Goal: Task Accomplishment & Management: Complete application form

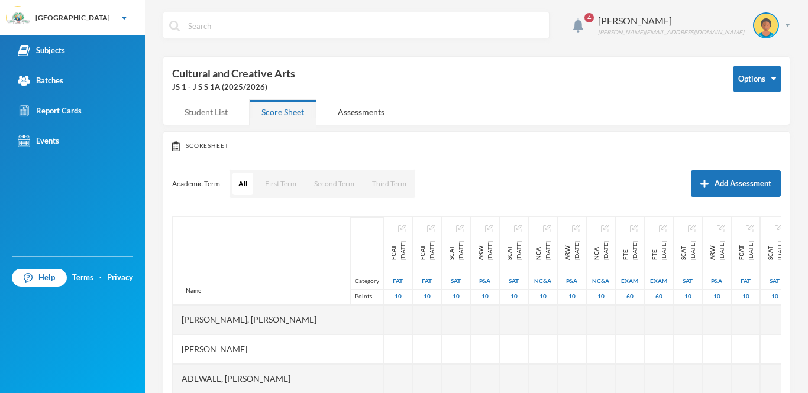
click at [239, 114] on div "Student List" at bounding box center [206, 111] width 68 height 25
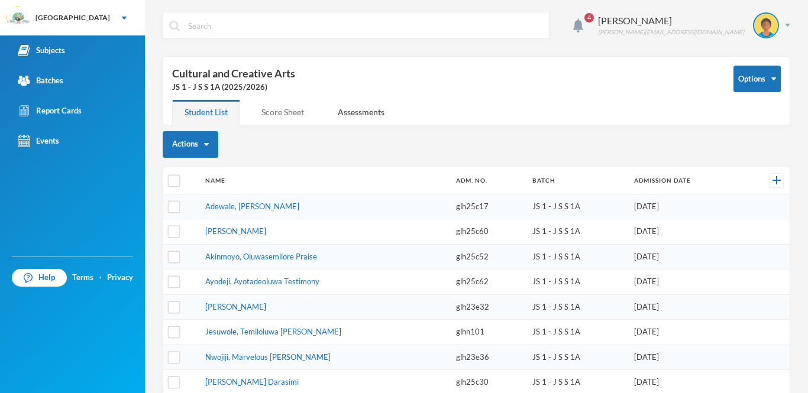
click at [262, 120] on div "Score Sheet" at bounding box center [282, 111] width 67 height 25
click at [300, 114] on div "Score Sheet" at bounding box center [282, 111] width 67 height 25
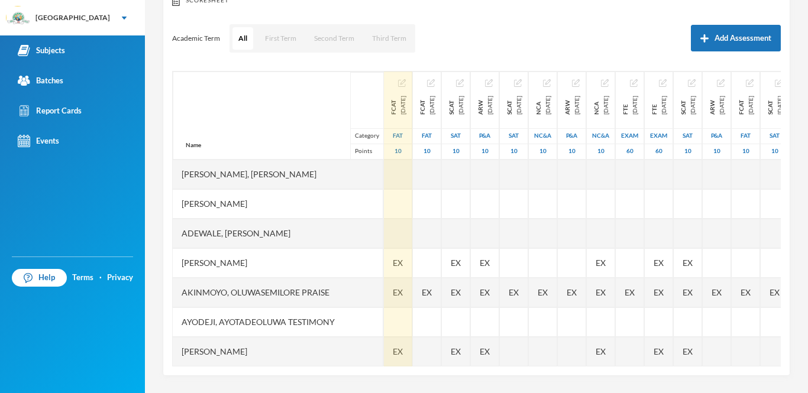
scroll to position [247, 0]
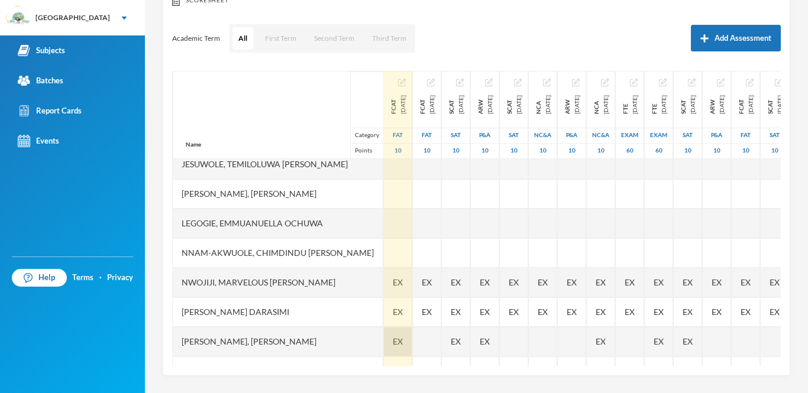
click at [384, 334] on div "EX" at bounding box center [398, 342] width 28 height 30
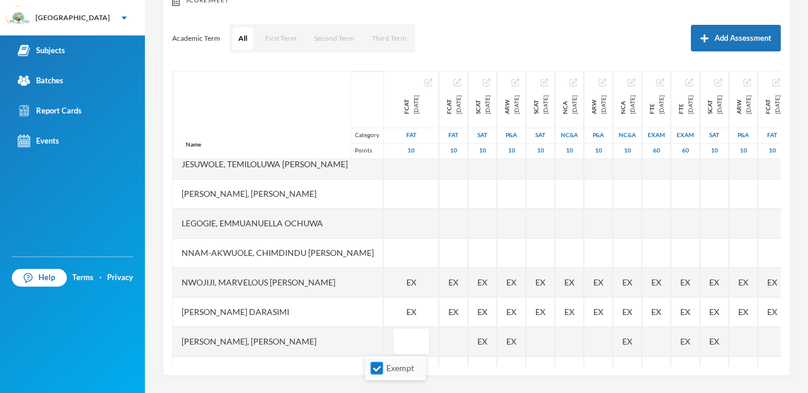
click at [373, 370] on input "Exempt" at bounding box center [377, 369] width 12 height 12
checkbox input "false"
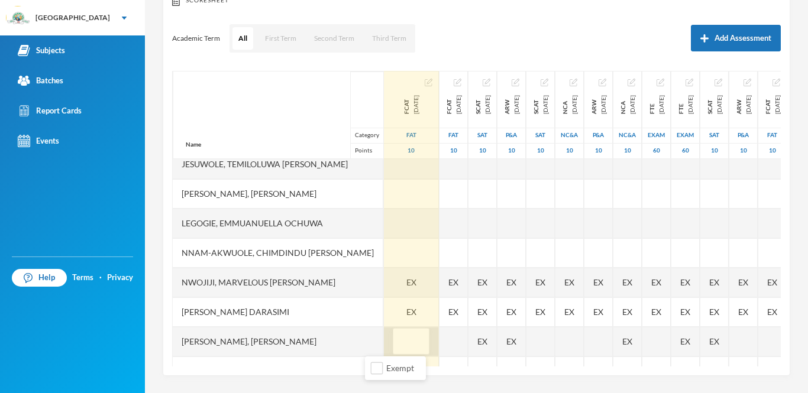
click at [399, 346] on input "text" at bounding box center [411, 342] width 24 height 27
type input "6"
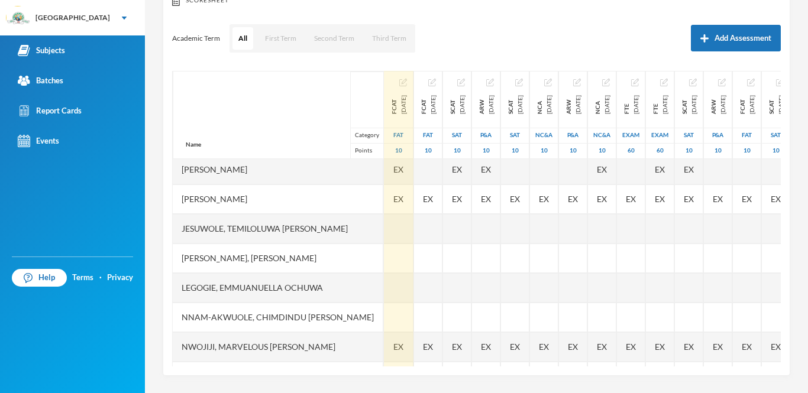
scroll to position [114, 0]
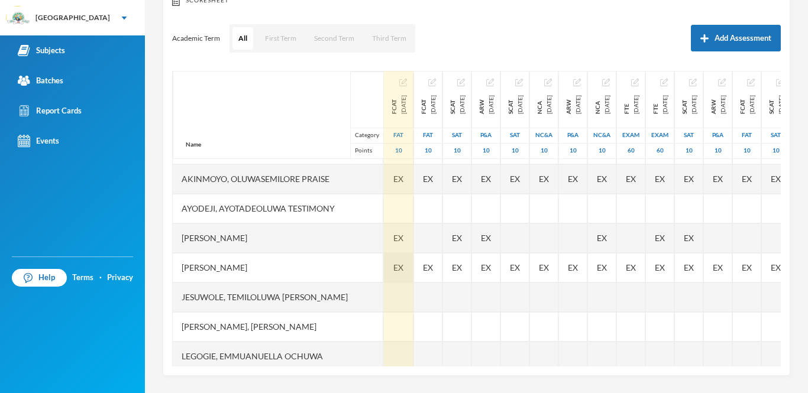
click at [393, 270] on span "EX" at bounding box center [398, 267] width 10 height 12
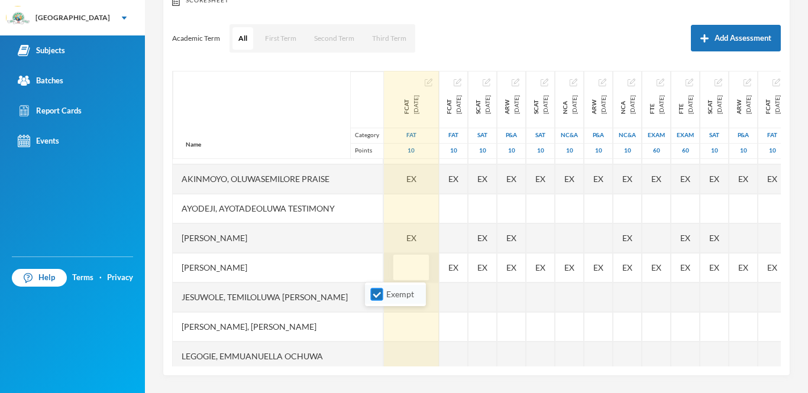
click at [379, 292] on input "Exempt" at bounding box center [377, 295] width 12 height 12
checkbox input "false"
click at [399, 271] on input "text" at bounding box center [411, 268] width 24 height 27
type input "8"
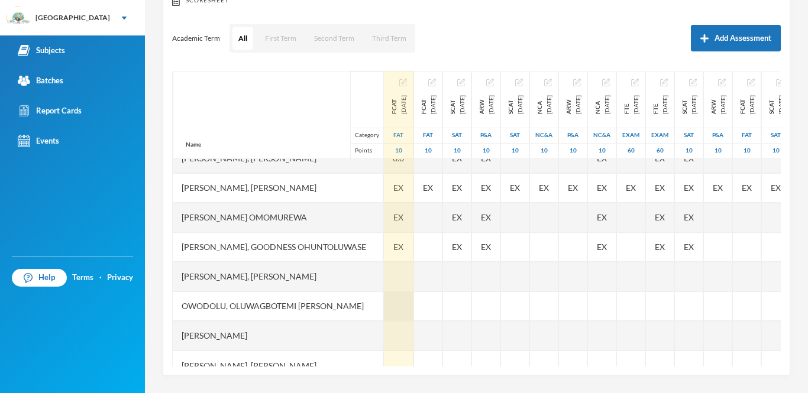
scroll to position [444, 0]
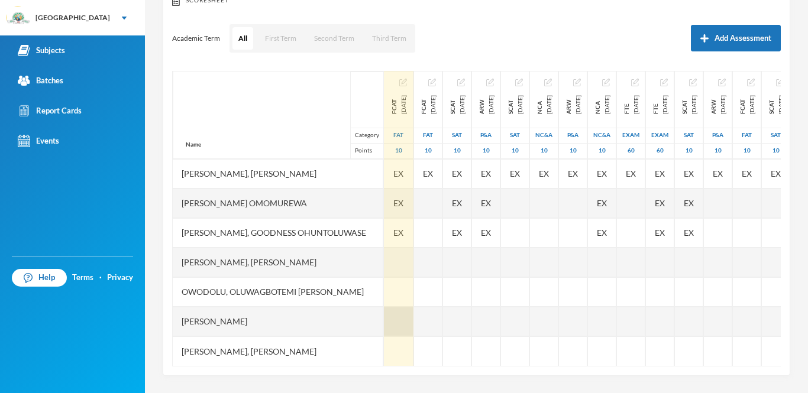
click at [384, 322] on div at bounding box center [399, 322] width 30 height 30
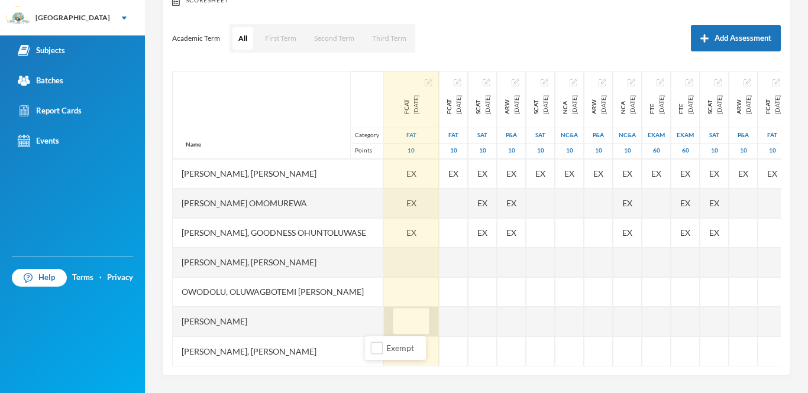
type input "9"
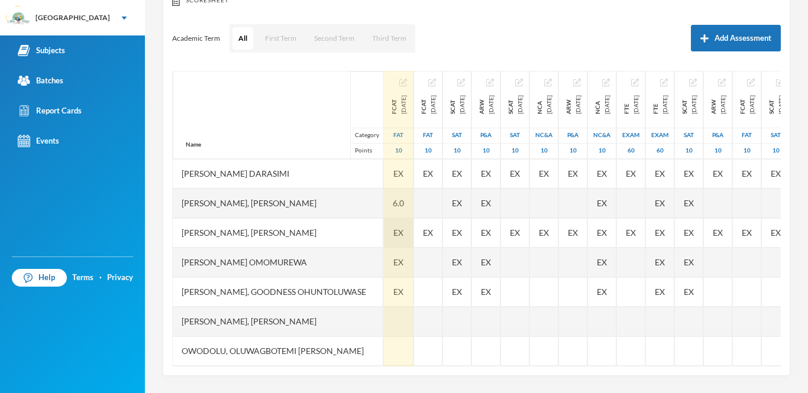
scroll to position [380, 0]
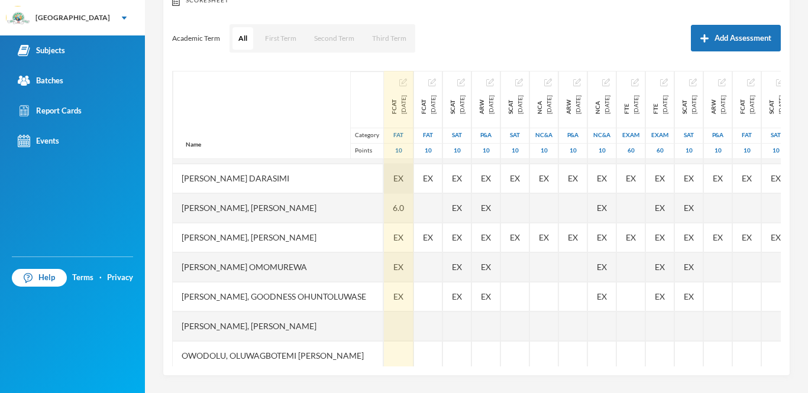
click at [384, 181] on div "EX" at bounding box center [399, 179] width 30 height 30
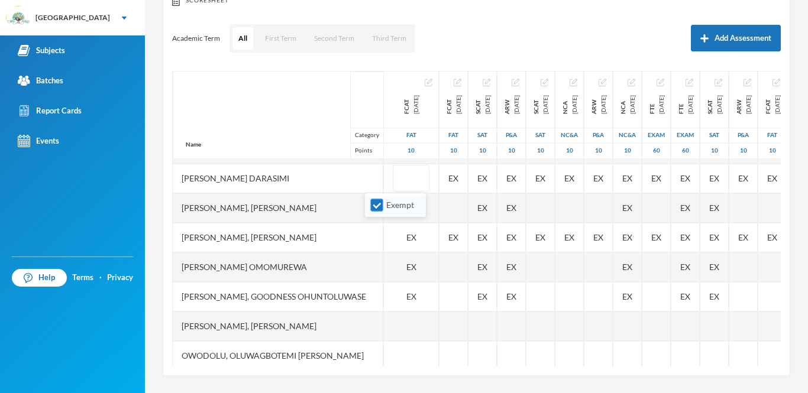
click at [380, 209] on input "Exempt" at bounding box center [377, 205] width 12 height 12
checkbox input "false"
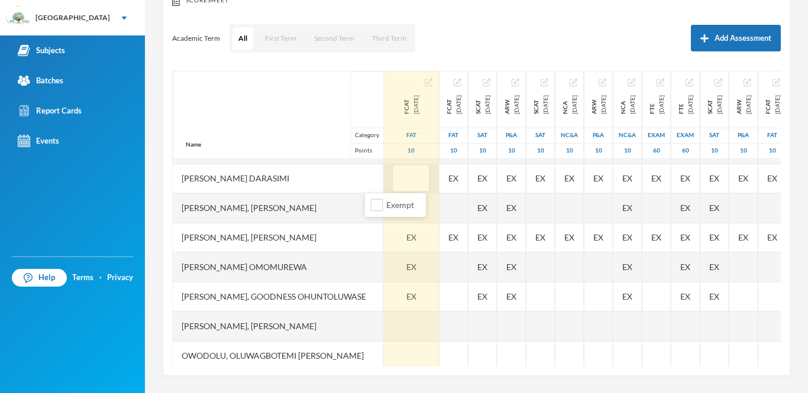
click at [399, 184] on input "text" at bounding box center [411, 179] width 24 height 27
type input "1"
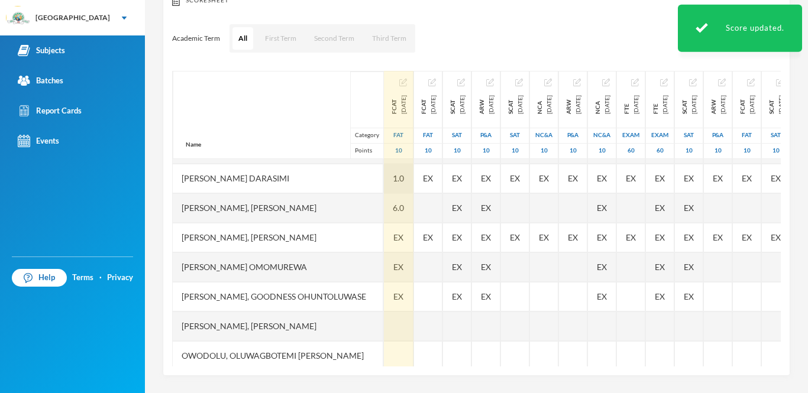
click at [385, 178] on div "1.0" at bounding box center [399, 179] width 30 height 30
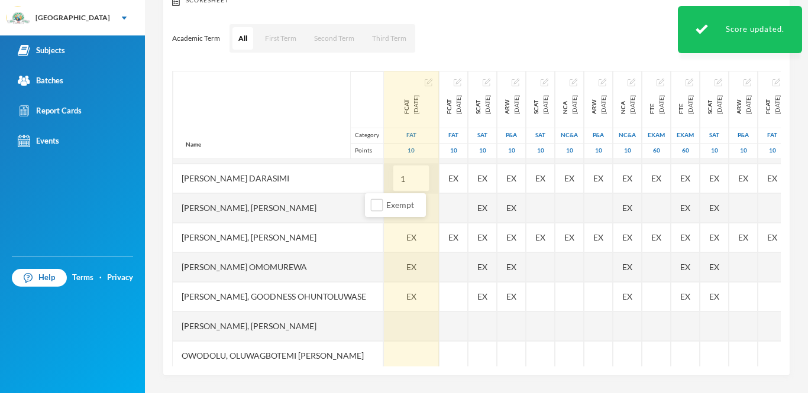
type input "10"
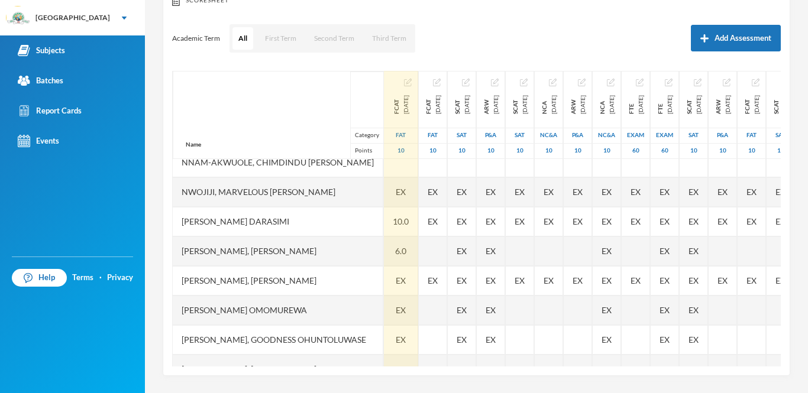
scroll to position [319, 0]
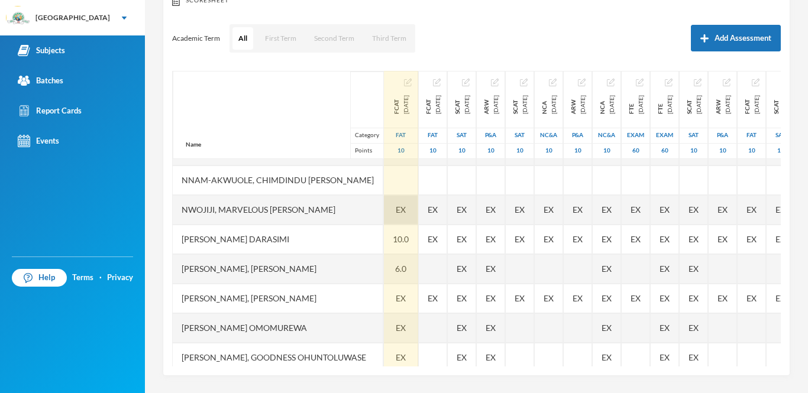
click at [384, 211] on div "EX" at bounding box center [401, 210] width 34 height 30
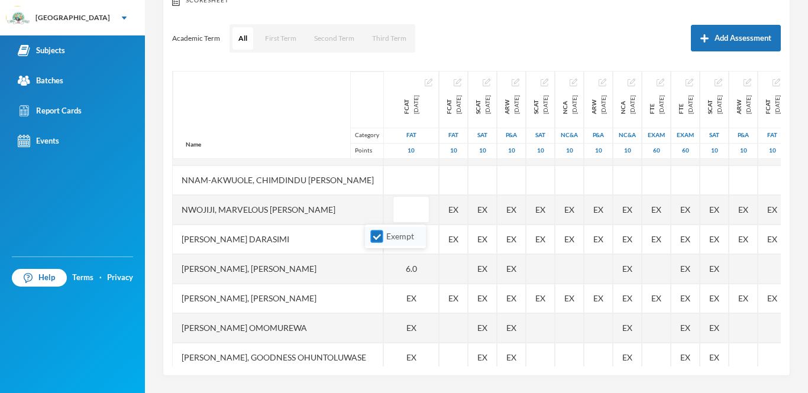
click at [380, 239] on input "Exempt" at bounding box center [377, 237] width 12 height 12
checkbox input "false"
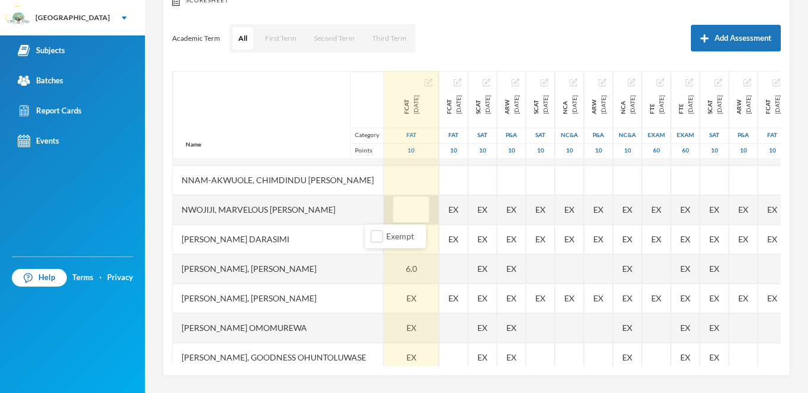
click at [399, 214] on input "text" at bounding box center [411, 210] width 24 height 27
type input "5"
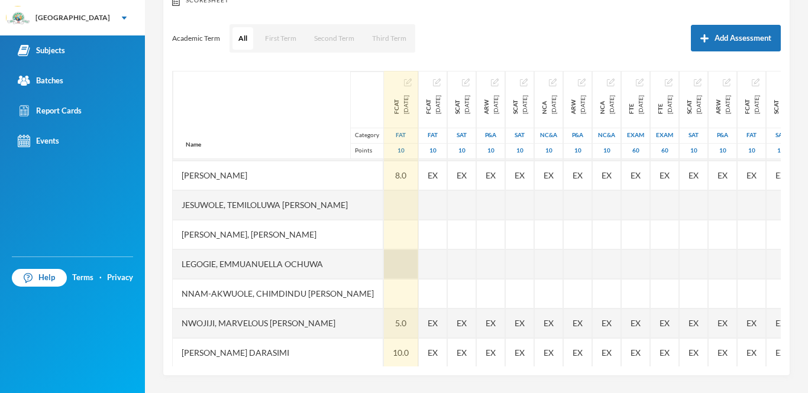
scroll to position [198, 0]
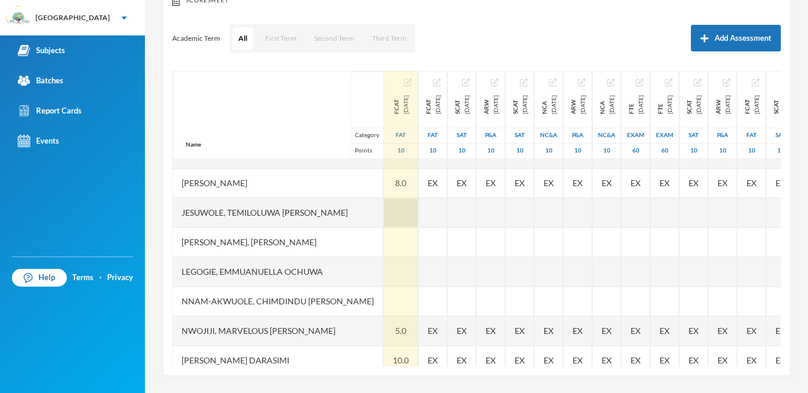
click at [384, 212] on div at bounding box center [401, 213] width 34 height 30
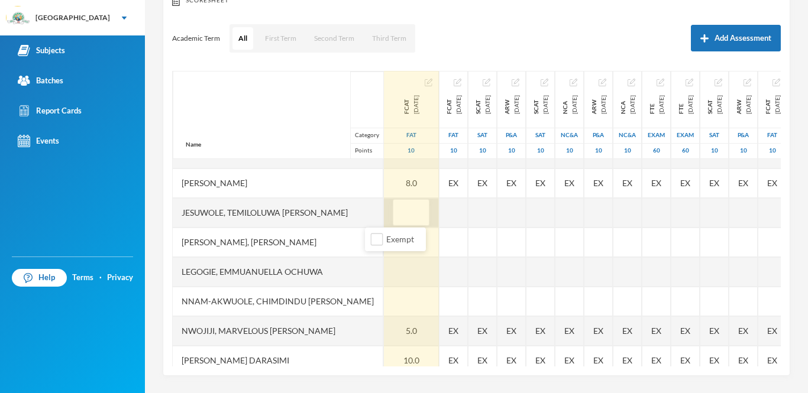
type input "9"
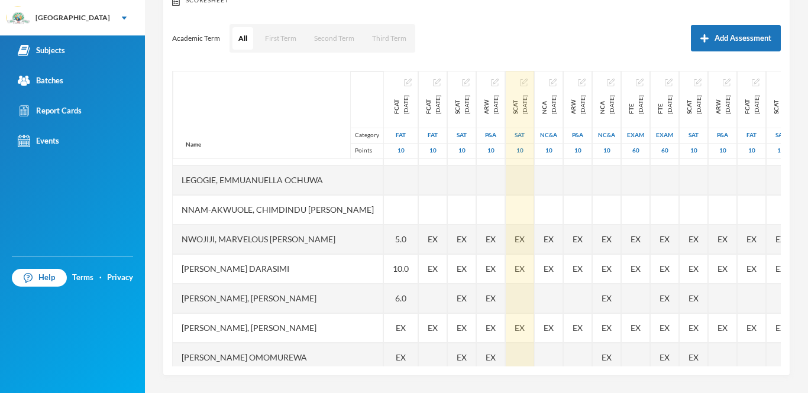
scroll to position [232, 0]
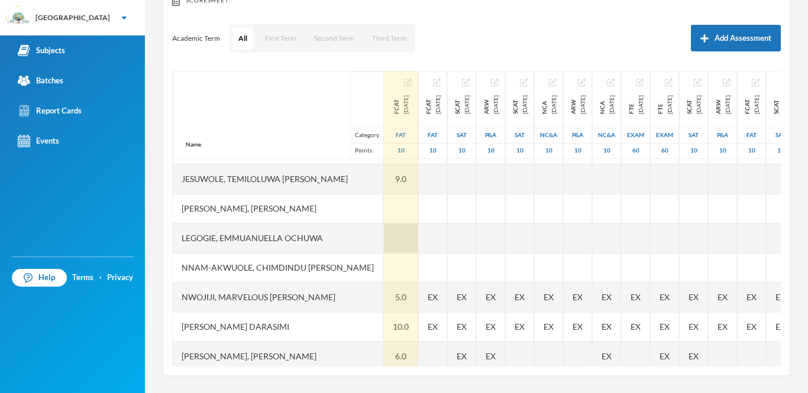
click at [384, 235] on div at bounding box center [401, 239] width 34 height 30
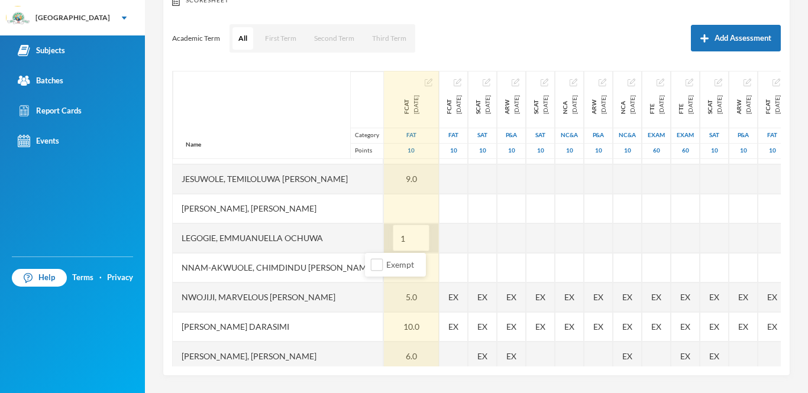
type input "10"
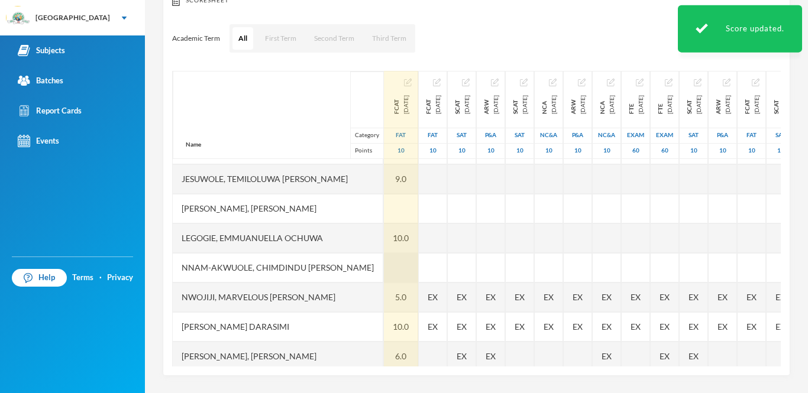
click at [384, 240] on div "10.0" at bounding box center [401, 239] width 34 height 30
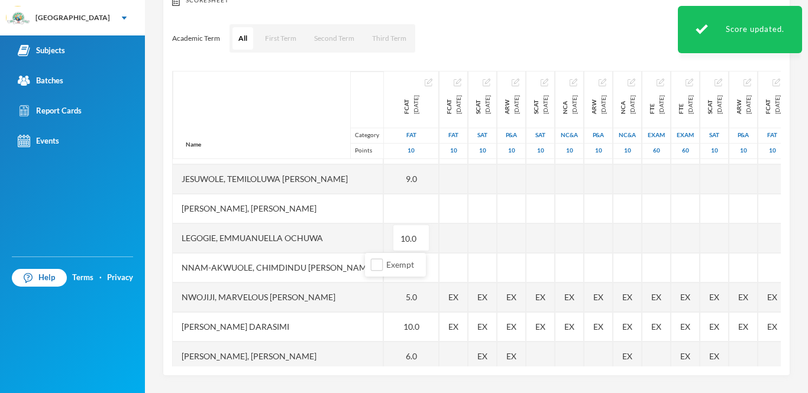
click at [388, 249] on div "10.0" at bounding box center [411, 239] width 55 height 30
click at [399, 244] on input "10.0" at bounding box center [411, 238] width 24 height 27
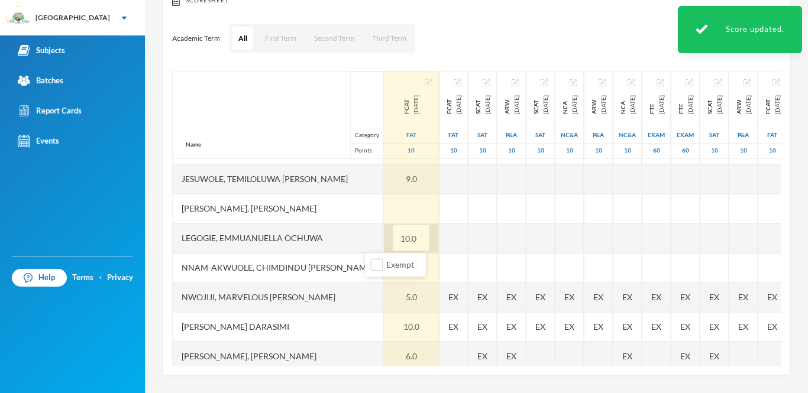
click at [399, 243] on input "10.0" at bounding box center [411, 238] width 24 height 27
click at [399, 237] on input "10.0" at bounding box center [411, 238] width 24 height 27
click at [399, 235] on input "10.0" at bounding box center [411, 238] width 24 height 27
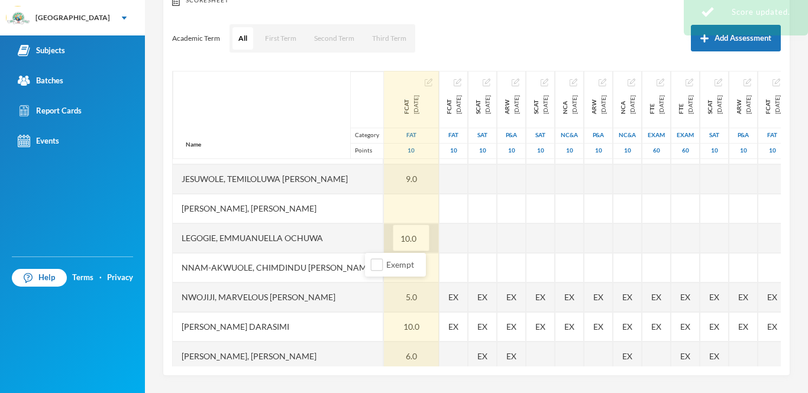
click at [399, 227] on input "10.0" at bounding box center [411, 238] width 24 height 27
click at [399, 234] on input "10.0" at bounding box center [411, 238] width 24 height 27
click at [399, 231] on input "10.0" at bounding box center [411, 238] width 24 height 27
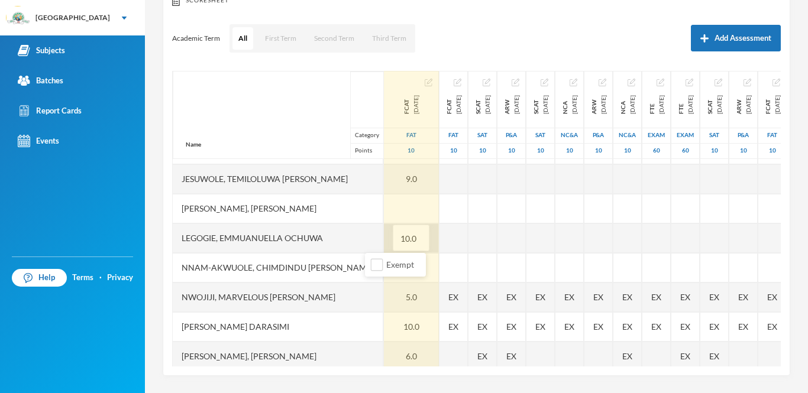
click at [399, 231] on input "10.0" at bounding box center [411, 238] width 24 height 27
type input "9"
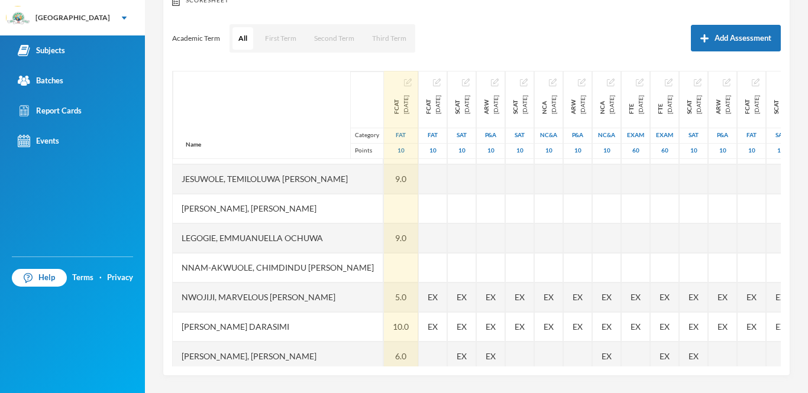
scroll to position [226, 0]
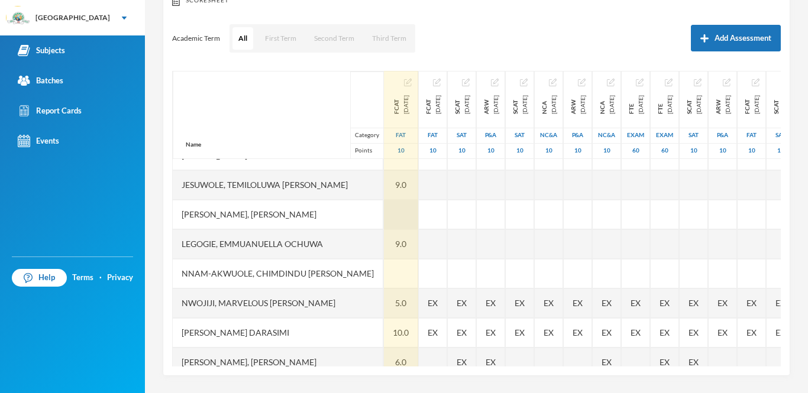
click at [384, 214] on div at bounding box center [401, 215] width 34 height 30
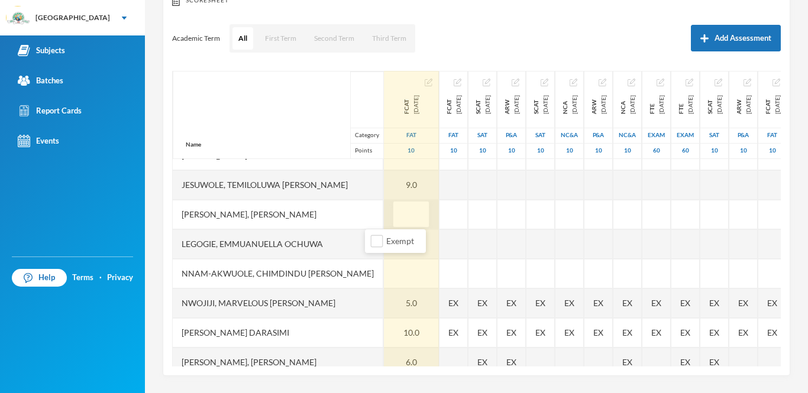
type input "9"
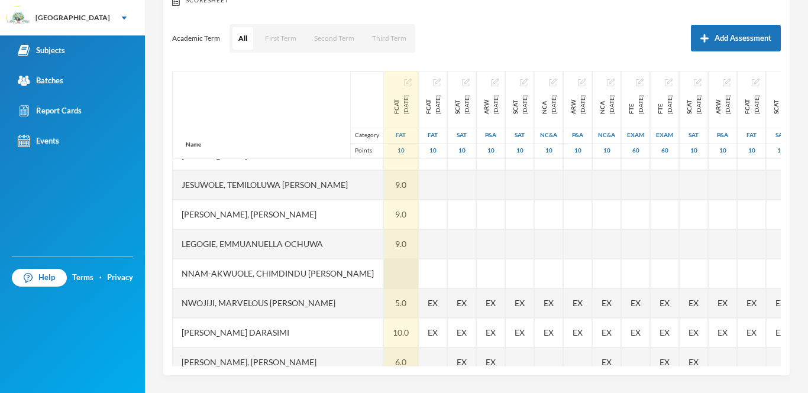
click at [384, 275] on div at bounding box center [401, 274] width 34 height 30
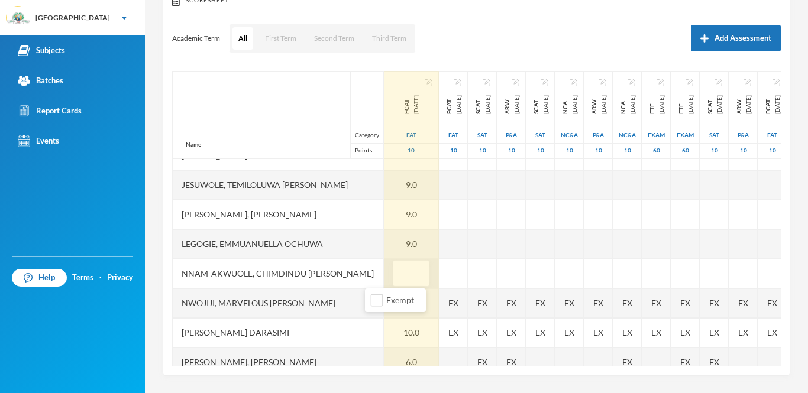
type input "8"
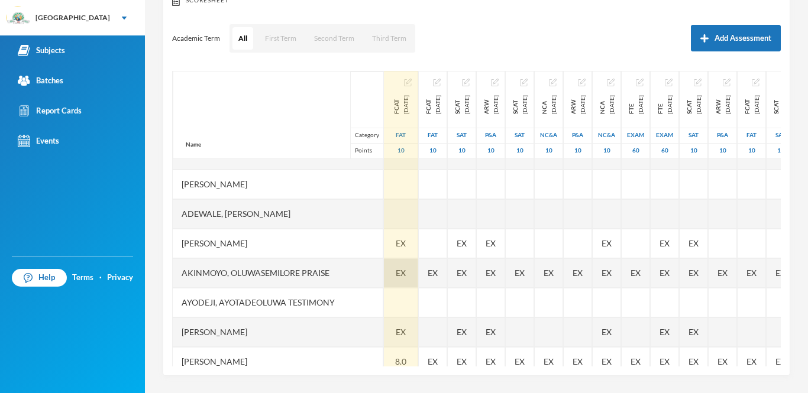
scroll to position [29, 0]
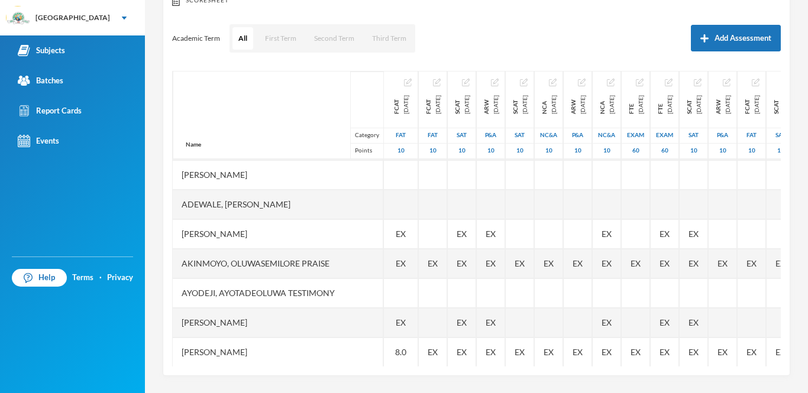
click at [39, 20] on div "[GEOGRAPHIC_DATA]" at bounding box center [72, 17] width 75 height 11
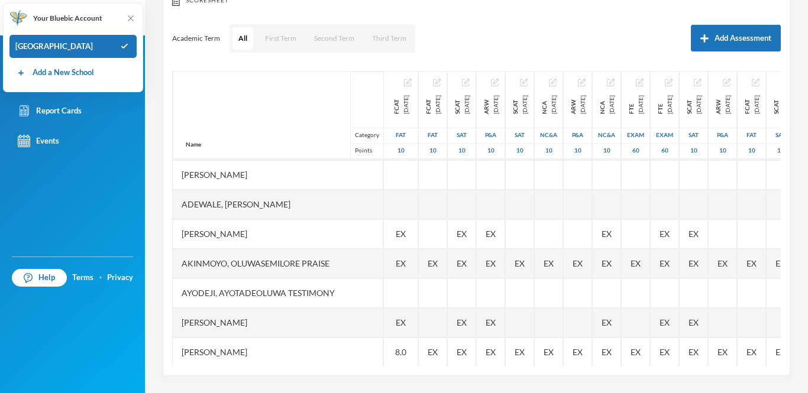
click at [110, 154] on link "Events" at bounding box center [72, 141] width 145 height 30
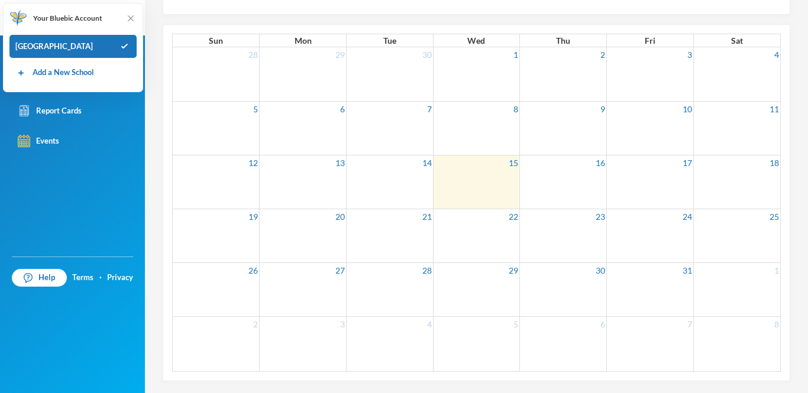
click at [92, 195] on div "Subjects Batches Report Cards Events" at bounding box center [72, 145] width 145 height 221
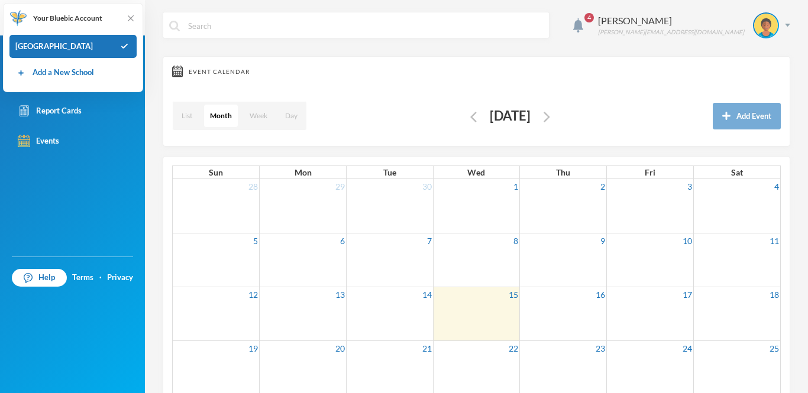
click at [133, 19] on img at bounding box center [131, 18] width 12 height 12
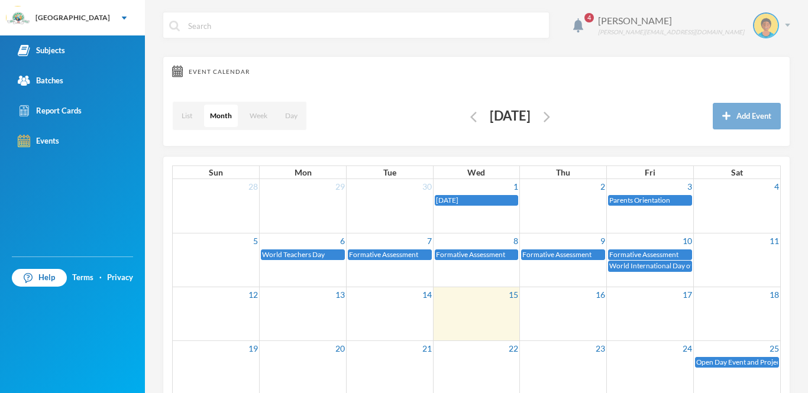
click at [703, 14] on div "[PERSON_NAME]" at bounding box center [671, 21] width 146 height 14
click at [754, 85] on button "Logout" at bounding box center [757, 87] width 53 height 18
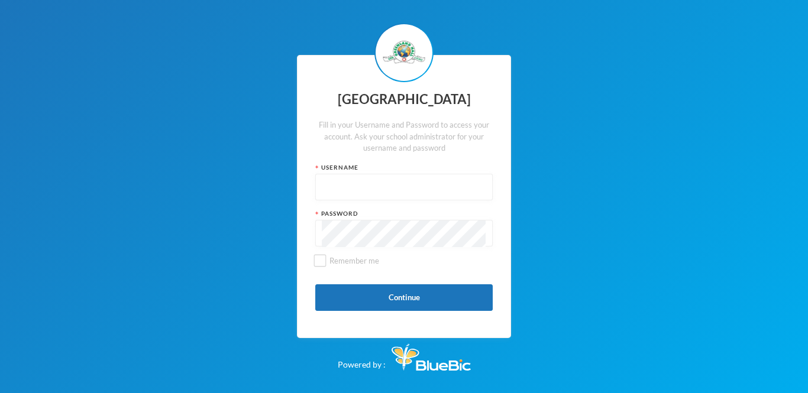
type input "glh25ps07"
click at [319, 262] on input "Remember me" at bounding box center [320, 261] width 12 height 12
checkbox input "true"
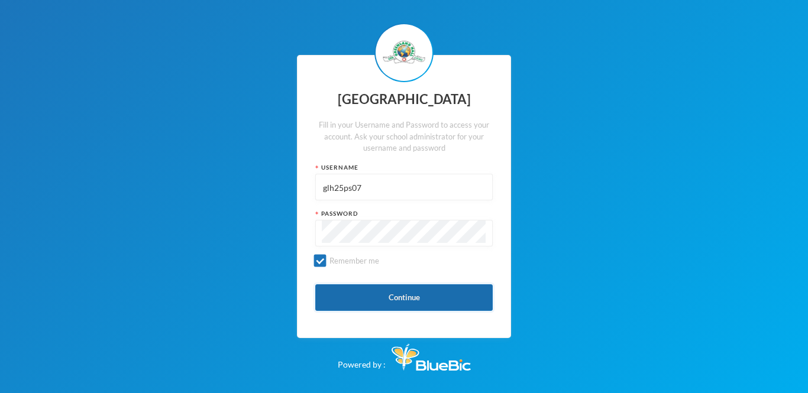
click at [371, 298] on button "Continue" at bounding box center [403, 298] width 177 height 27
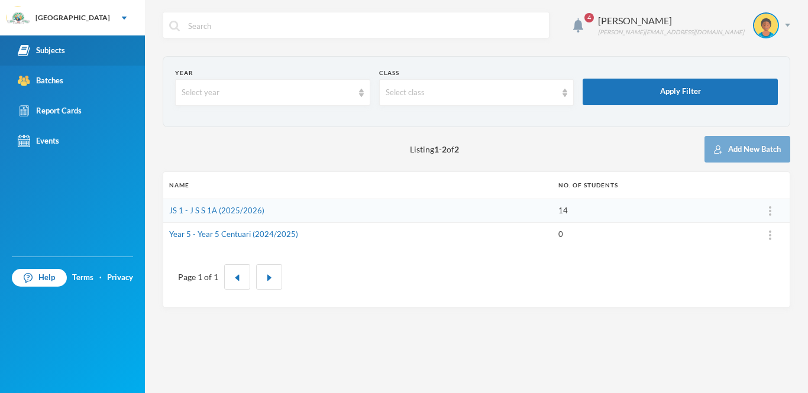
click at [78, 50] on link "Subjects" at bounding box center [72, 50] width 145 height 30
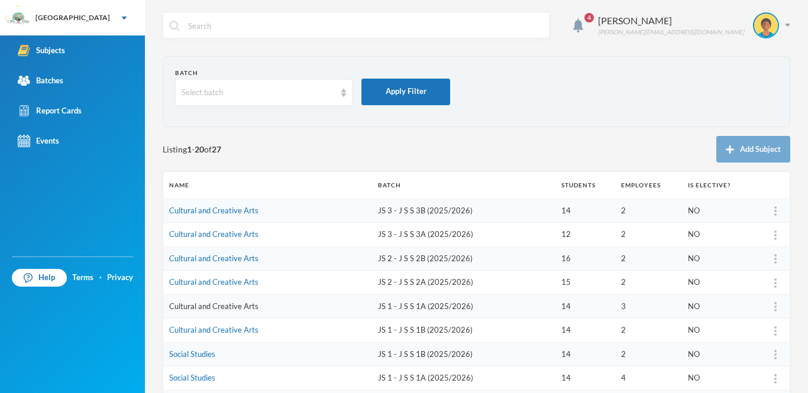
click at [218, 306] on link "Cultural and Creative Arts" at bounding box center [213, 306] width 89 height 9
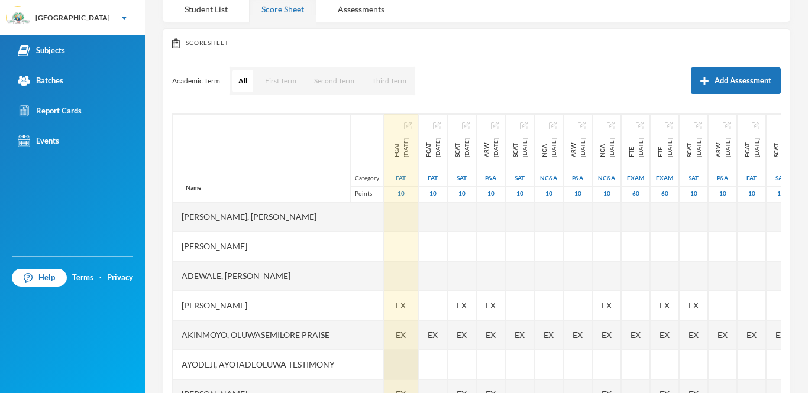
scroll to position [120, 0]
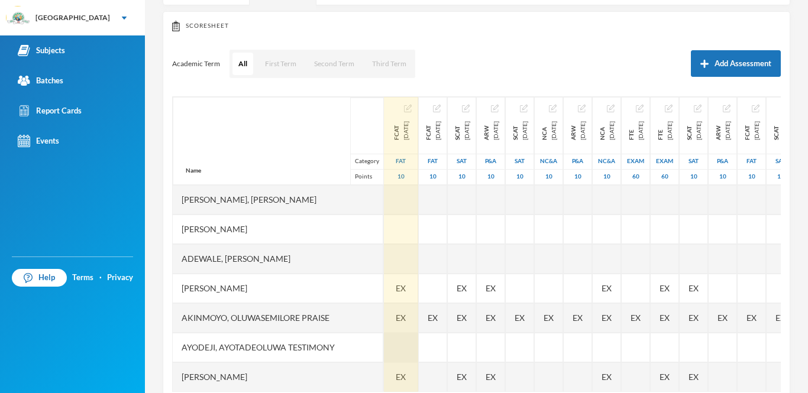
click at [384, 348] on div at bounding box center [401, 348] width 34 height 30
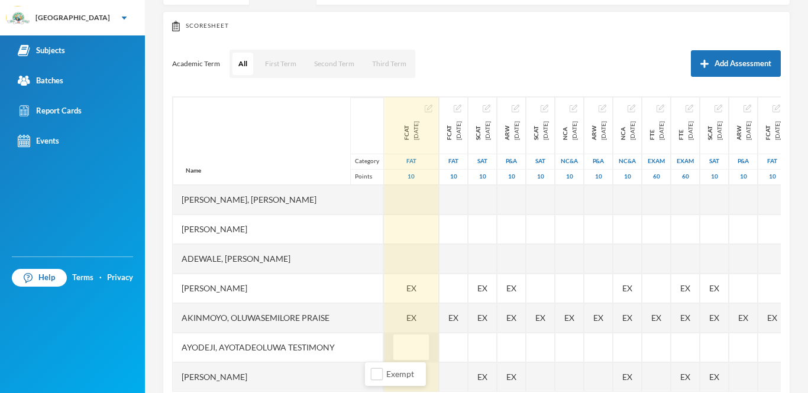
type input "7"
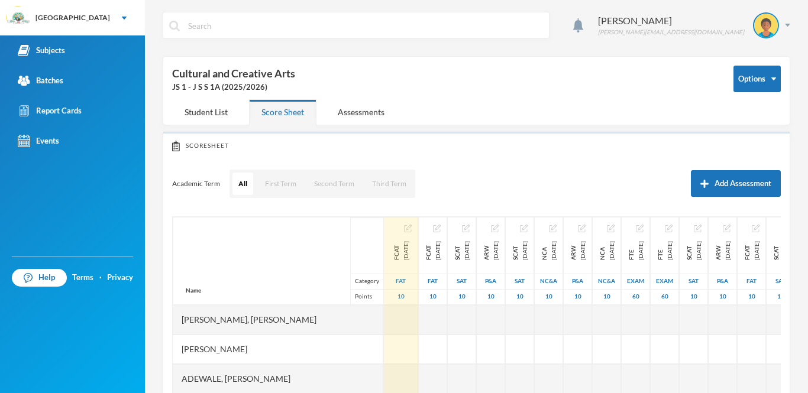
click at [385, 303] on div "10" at bounding box center [401, 296] width 34 height 15
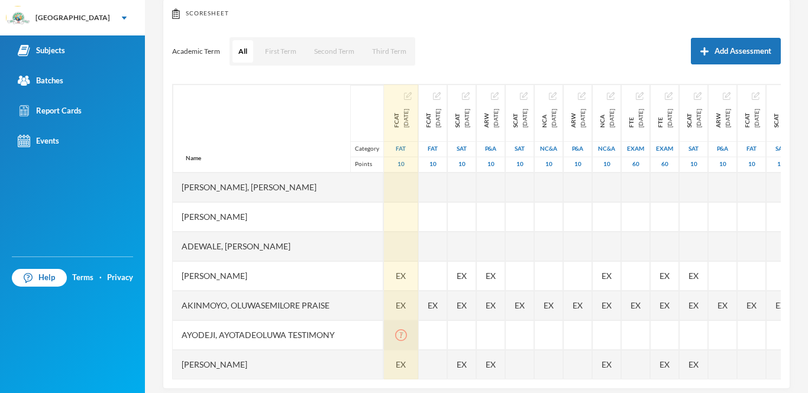
scroll to position [30, 0]
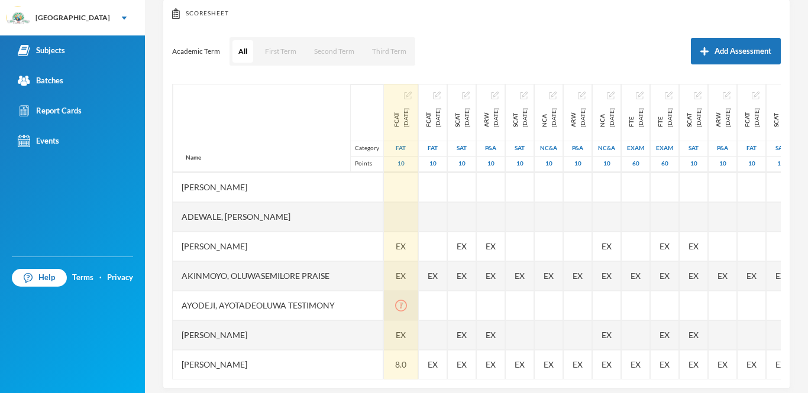
click at [395, 303] on icon "icon: exclamation-circle" at bounding box center [401, 306] width 12 height 12
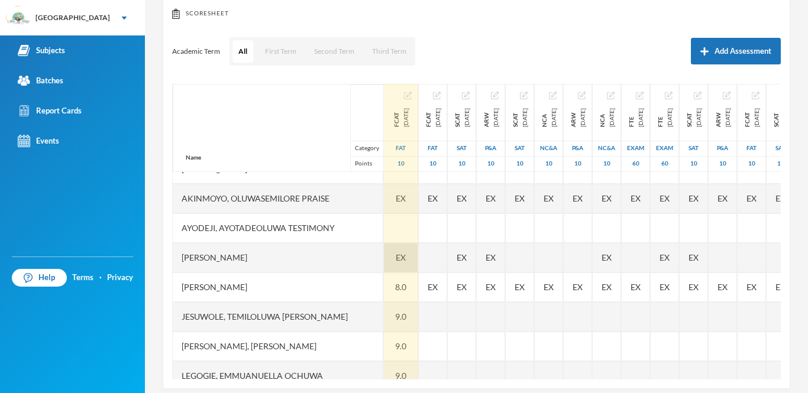
scroll to position [96, 0]
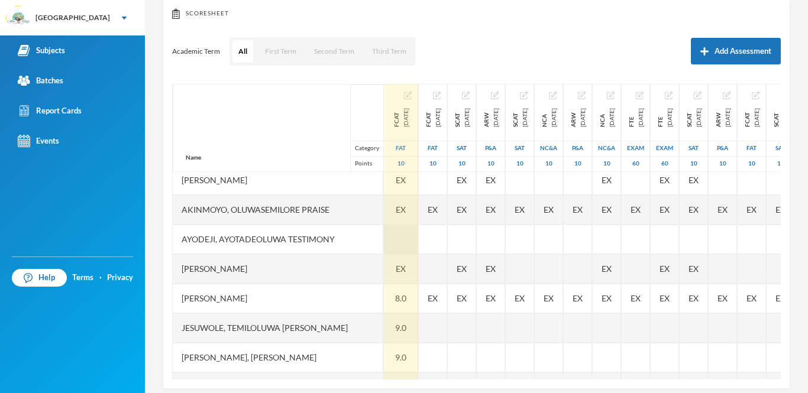
click at [384, 234] on div at bounding box center [401, 240] width 34 height 30
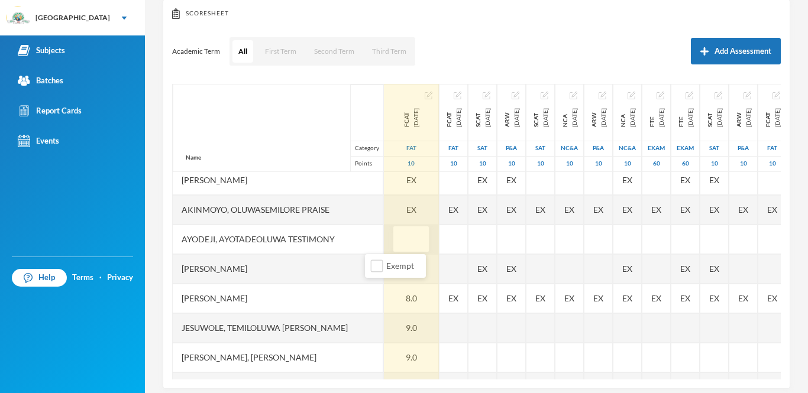
type input "7"
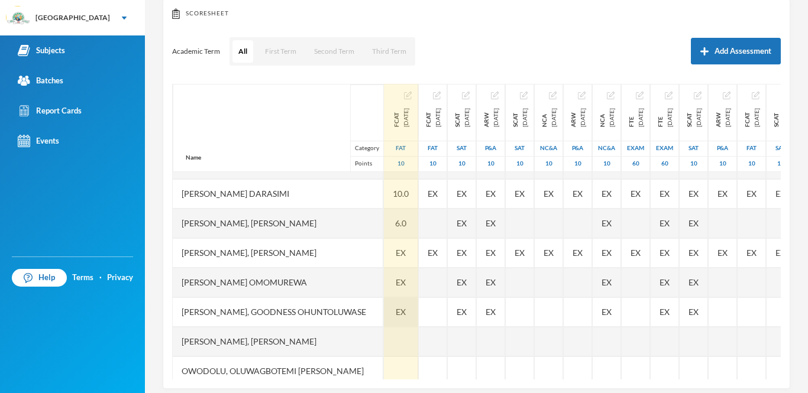
scroll to position [380, 0]
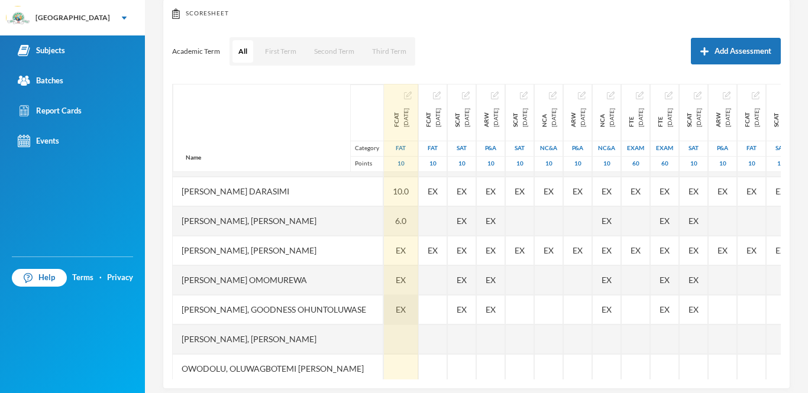
click at [396, 308] on span "EX" at bounding box center [401, 309] width 10 height 12
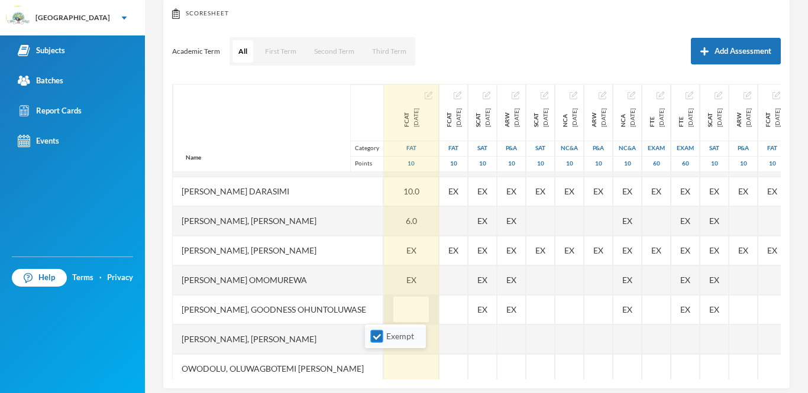
click at [376, 332] on input "Exempt" at bounding box center [377, 337] width 12 height 12
checkbox input "false"
click at [399, 312] on input "text" at bounding box center [411, 310] width 24 height 27
type input "9"
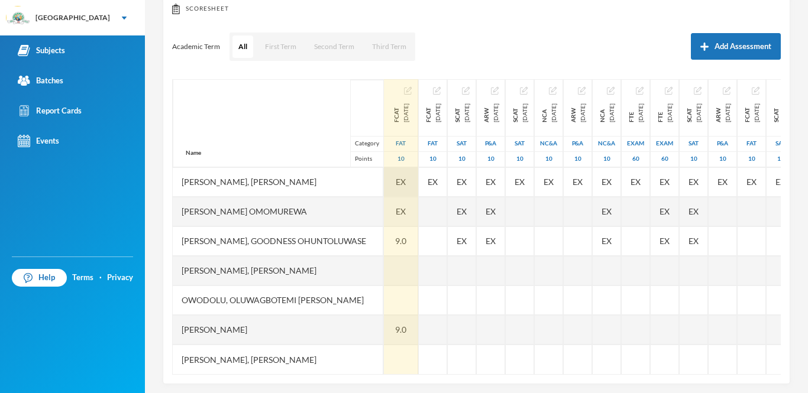
scroll to position [146, 0]
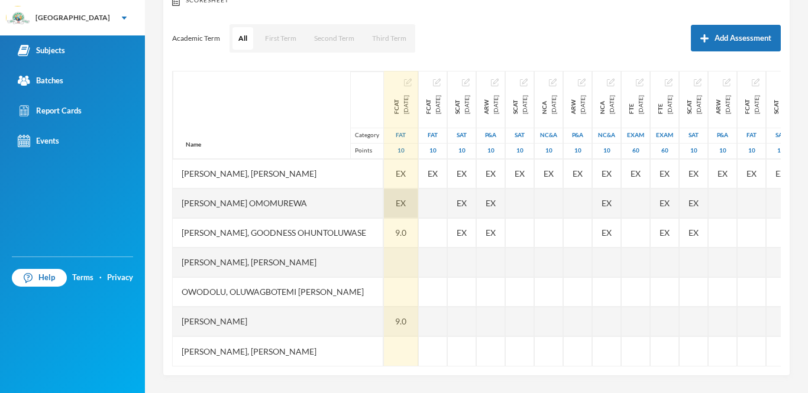
click at [384, 202] on div "EX" at bounding box center [401, 204] width 34 height 30
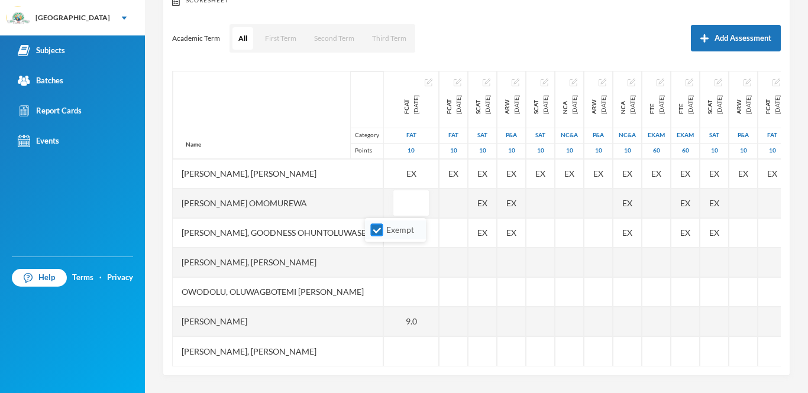
click at [376, 226] on input "Exempt" at bounding box center [377, 230] width 12 height 12
checkbox input "false"
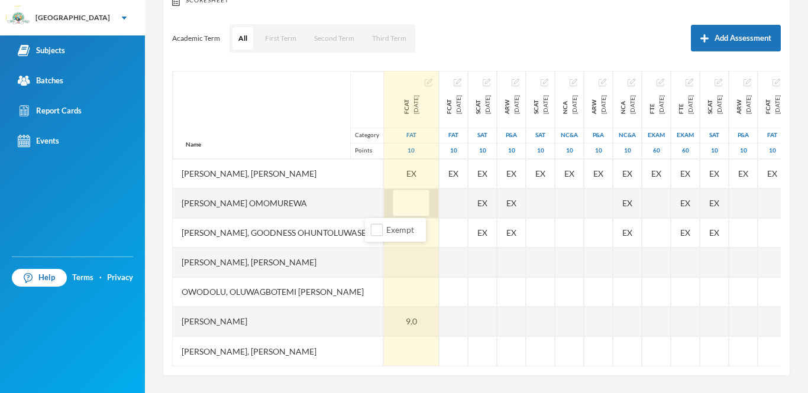
click at [399, 204] on input "text" at bounding box center [411, 203] width 24 height 27
type input "9"
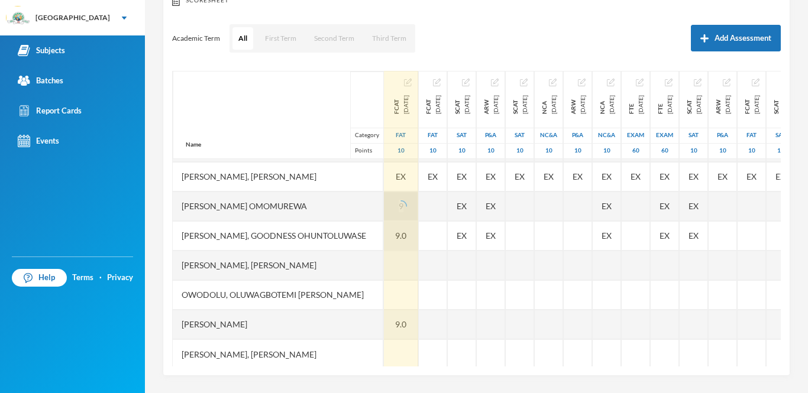
scroll to position [430, 0]
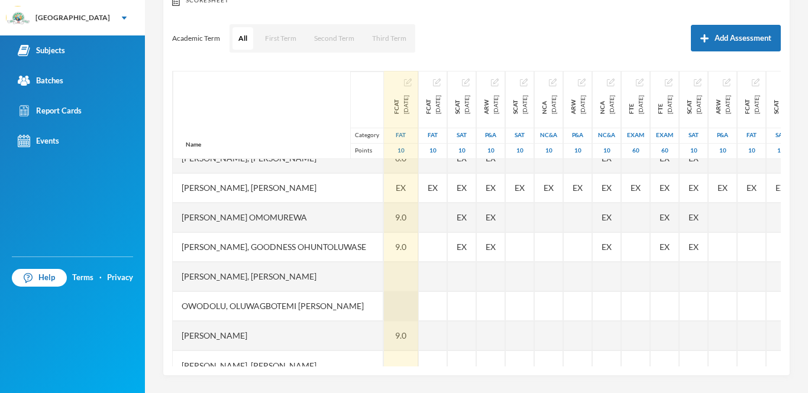
click at [384, 302] on div at bounding box center [401, 307] width 34 height 30
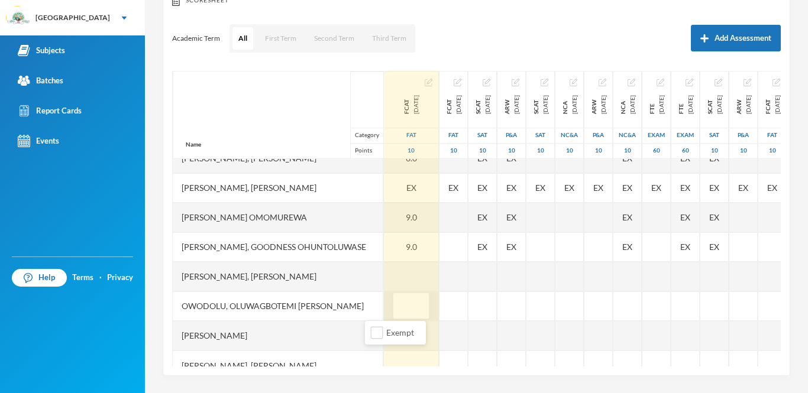
type input "7"
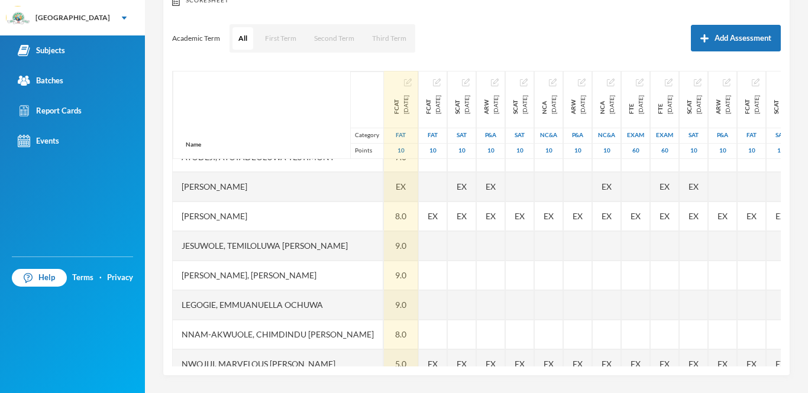
scroll to position [159, 0]
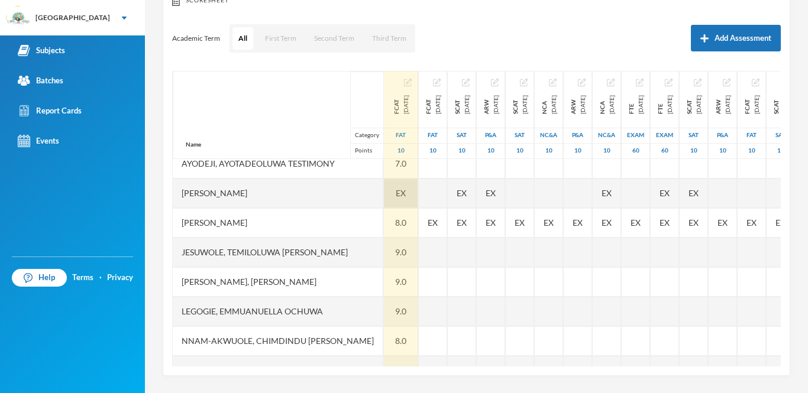
click at [384, 201] on div "EX" at bounding box center [401, 194] width 34 height 30
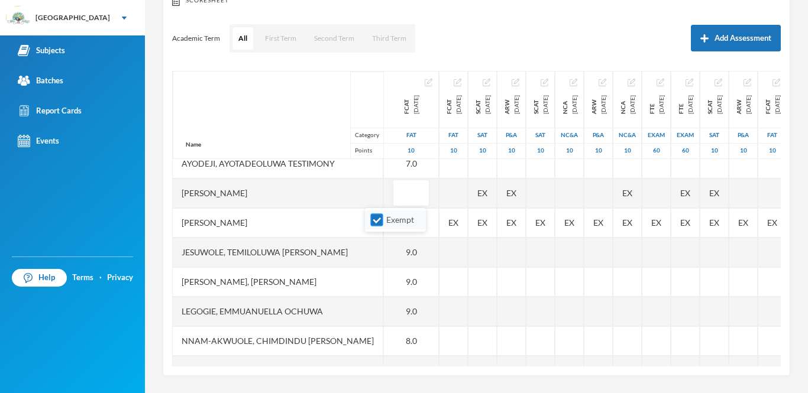
click at [379, 218] on input "Exempt" at bounding box center [377, 220] width 12 height 12
checkbox input "false"
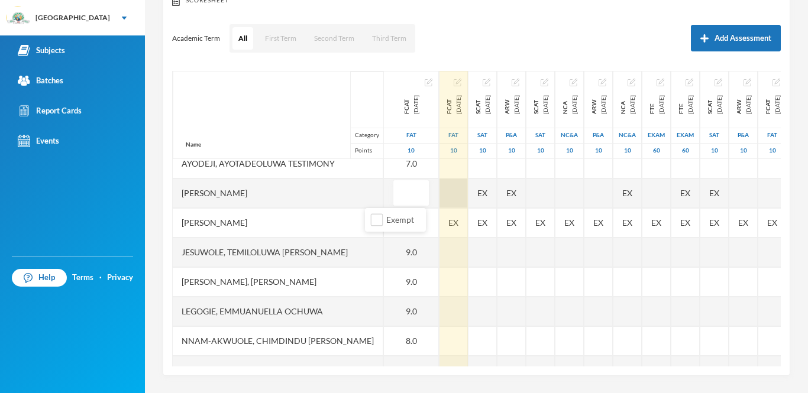
click at [440, 190] on div at bounding box center [454, 194] width 28 height 30
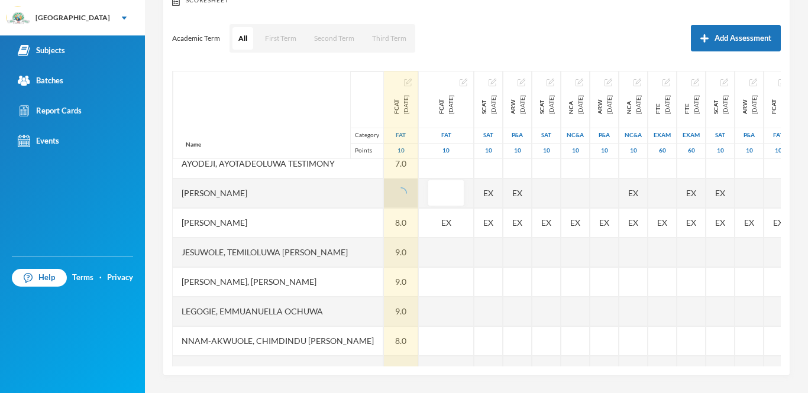
click at [384, 191] on div at bounding box center [401, 194] width 34 height 30
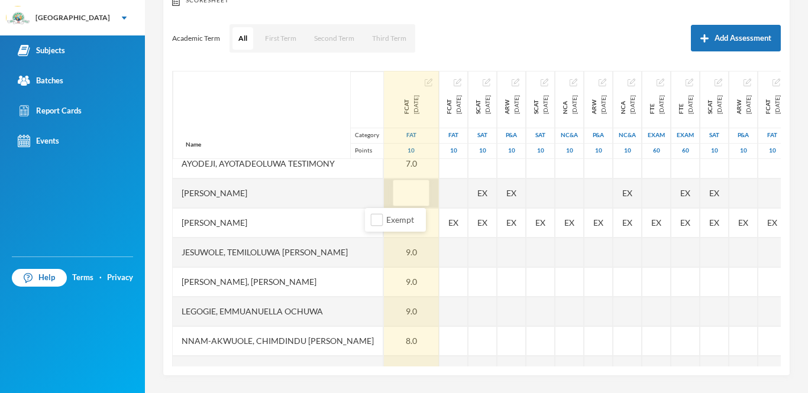
click at [399, 196] on input "text" at bounding box center [411, 193] width 24 height 27
type input "9"
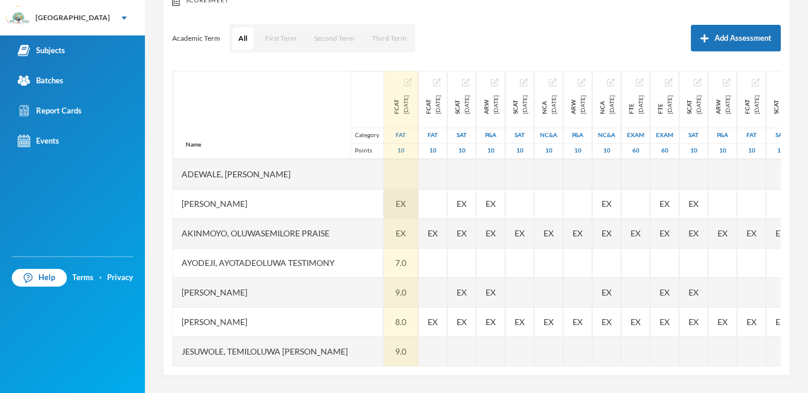
scroll to position [0, 0]
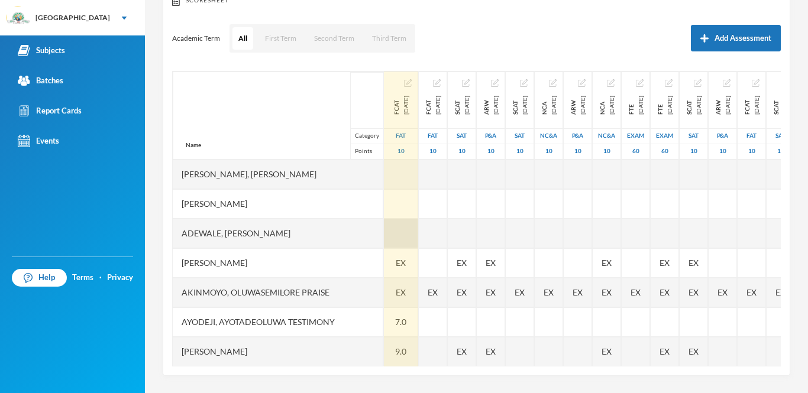
click at [384, 230] on div at bounding box center [401, 234] width 34 height 30
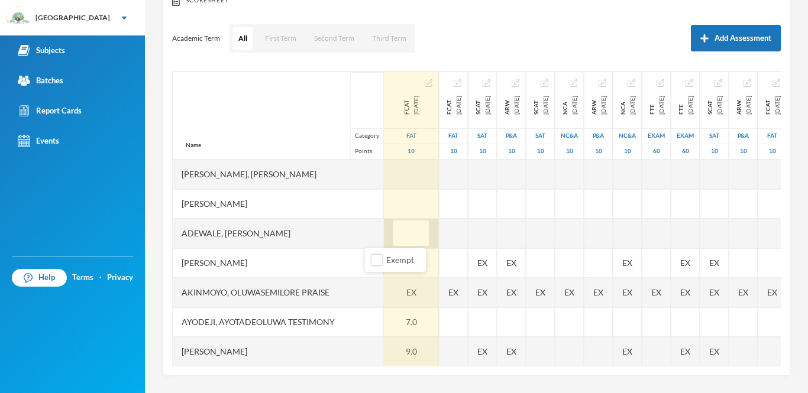
type input "7"
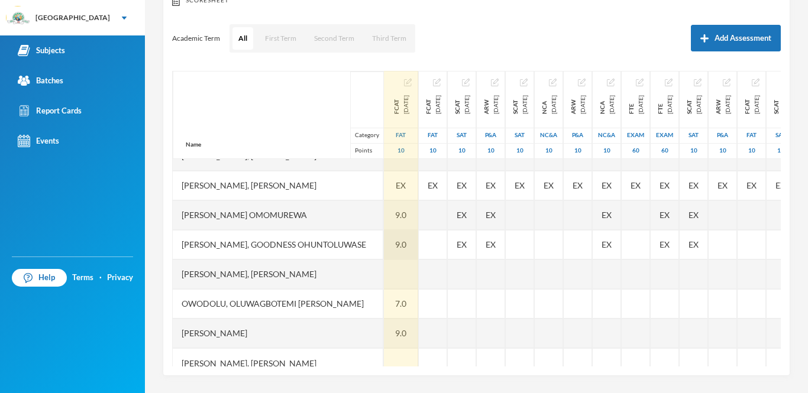
scroll to position [444, 0]
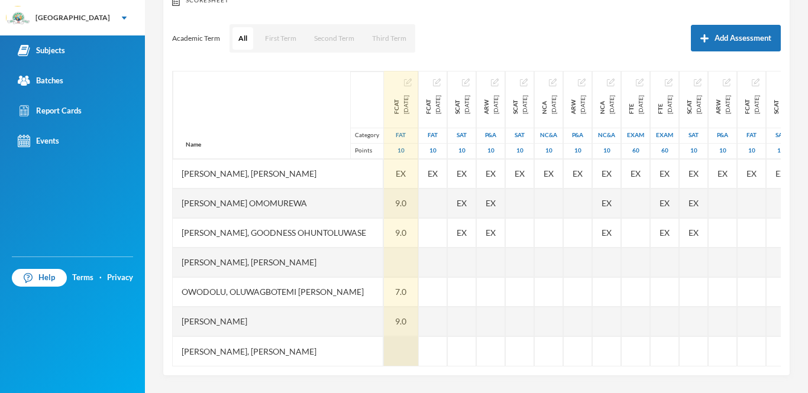
click at [384, 344] on div at bounding box center [401, 352] width 34 height 30
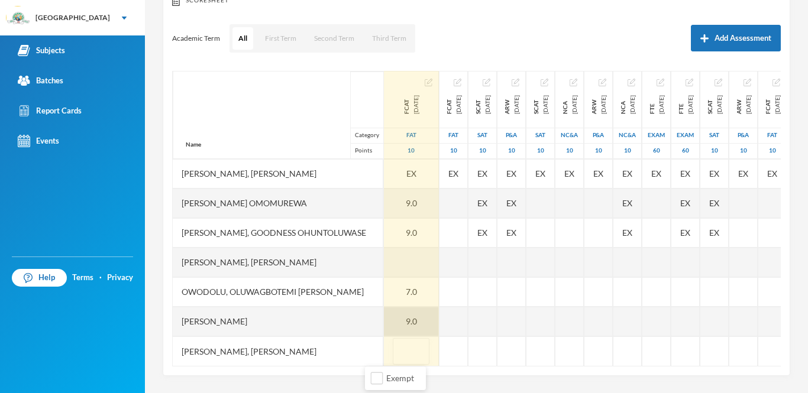
type input "9"
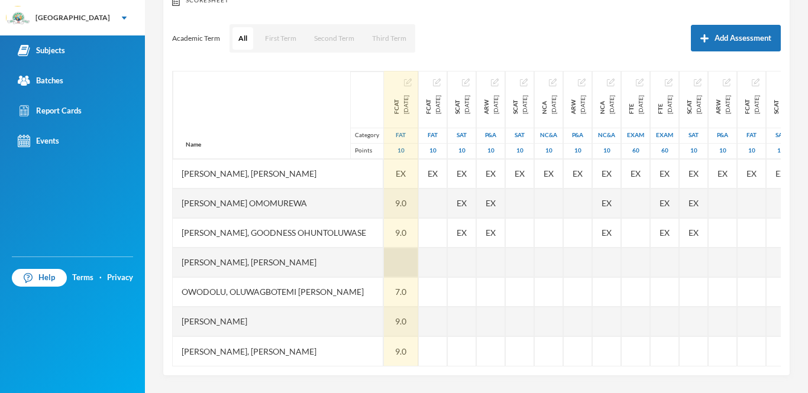
click at [386, 253] on div at bounding box center [401, 263] width 34 height 30
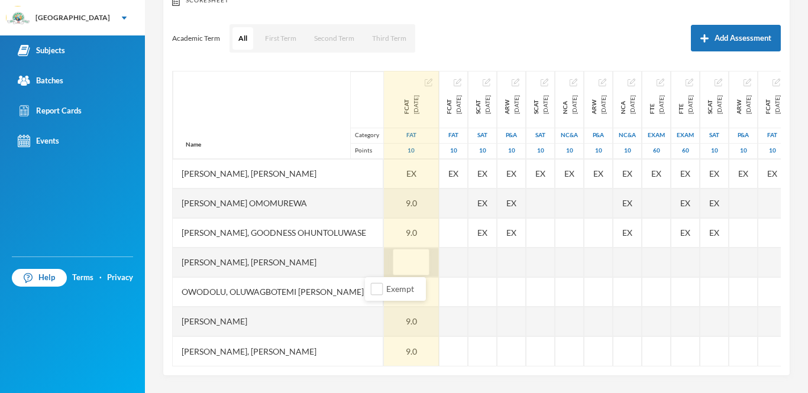
type input "9"
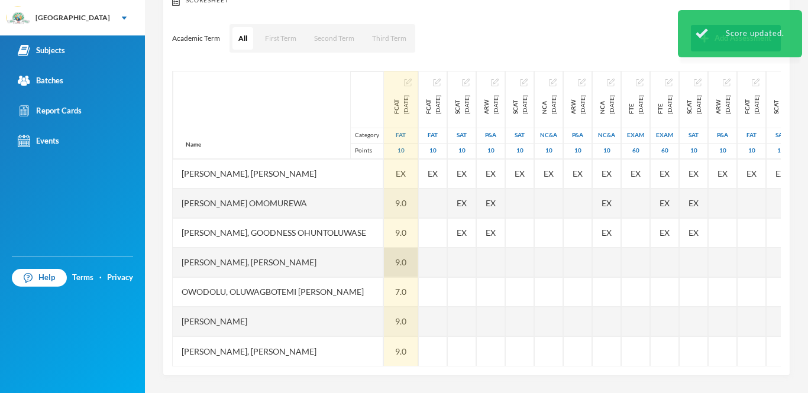
click at [384, 266] on div "9.0" at bounding box center [401, 263] width 34 height 30
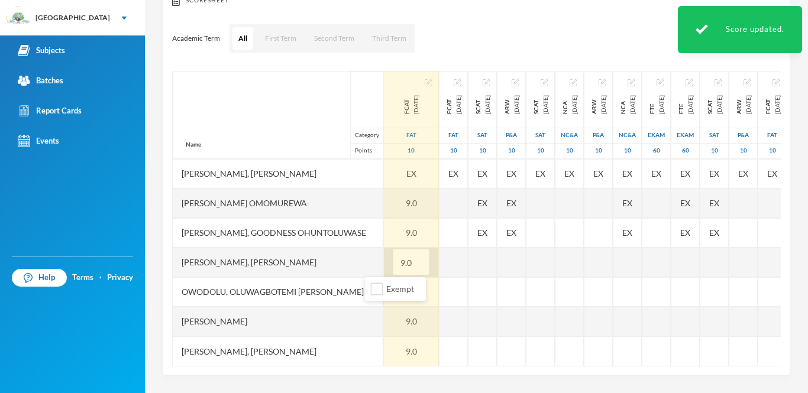
click at [399, 266] on input "9.0" at bounding box center [411, 263] width 24 height 27
type input "10"
